Goal: Task Accomplishment & Management: Manage account settings

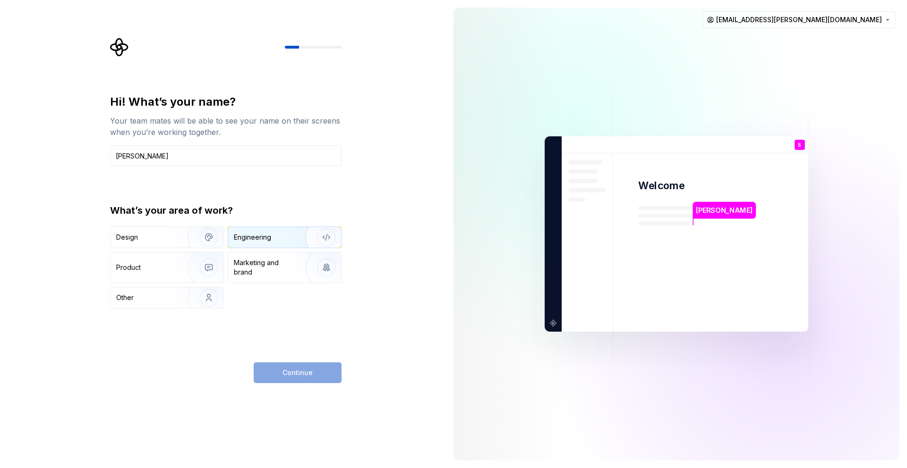
type input "[PERSON_NAME]"
click at [286, 235] on div "Engineering" at bounding box center [271, 237] width 75 height 9
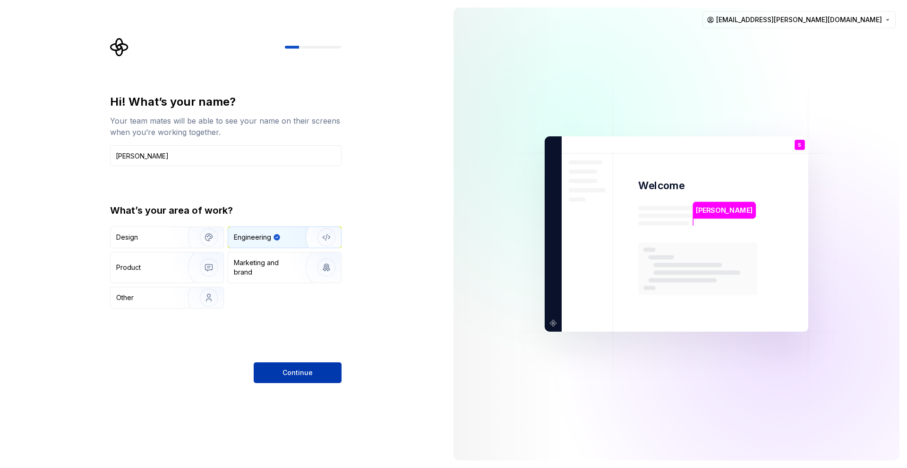
click at [302, 370] on span "Continue" at bounding box center [297, 372] width 30 height 9
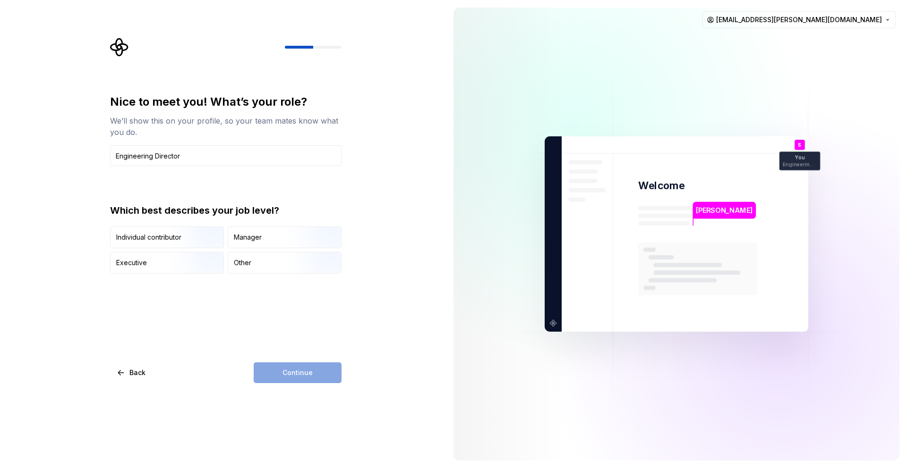
type input "Engineering Director"
click at [304, 375] on div "Continue" at bounding box center [298, 373] width 88 height 21
click at [262, 238] on div "Manager" at bounding box center [284, 237] width 113 height 21
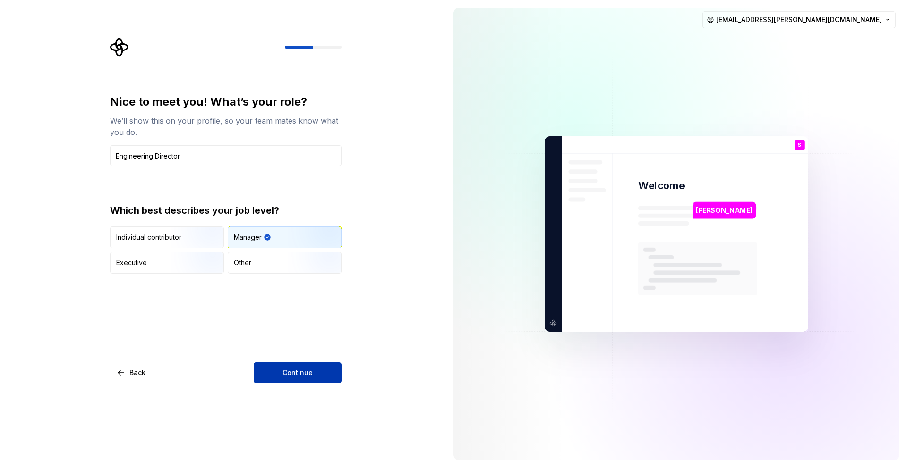
click at [309, 369] on span "Continue" at bounding box center [297, 372] width 30 height 9
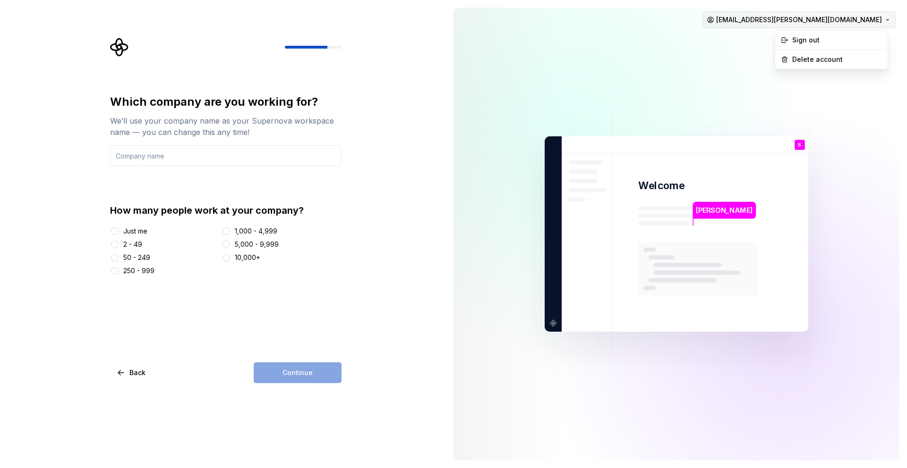
click at [875, 19] on html "Which company are you working for? We’ll use your company name as your Supernov…" at bounding box center [453, 234] width 907 height 468
click at [825, 61] on div "Delete account" at bounding box center [837, 59] width 90 height 9
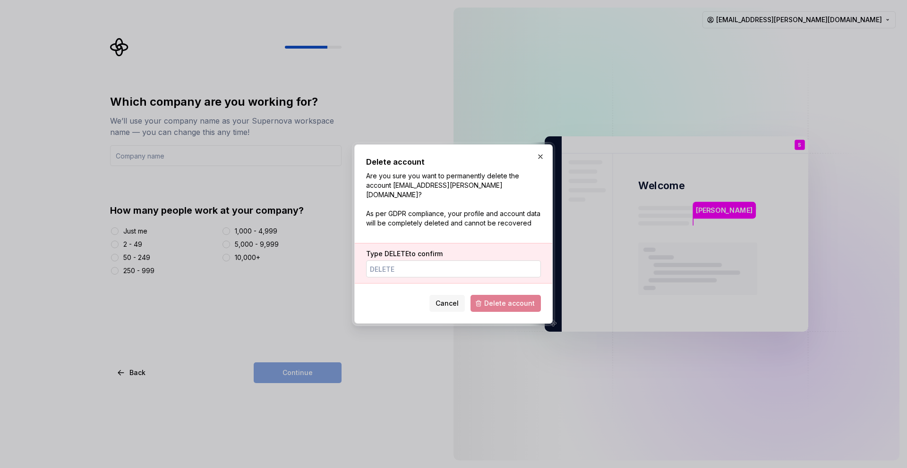
click at [425, 269] on input "Type DELETE to confirm" at bounding box center [453, 269] width 175 height 17
type input "delete"
click at [506, 299] on span "Delete account" at bounding box center [509, 303] width 51 height 9
